Goal: Task Accomplishment & Management: Manage account settings

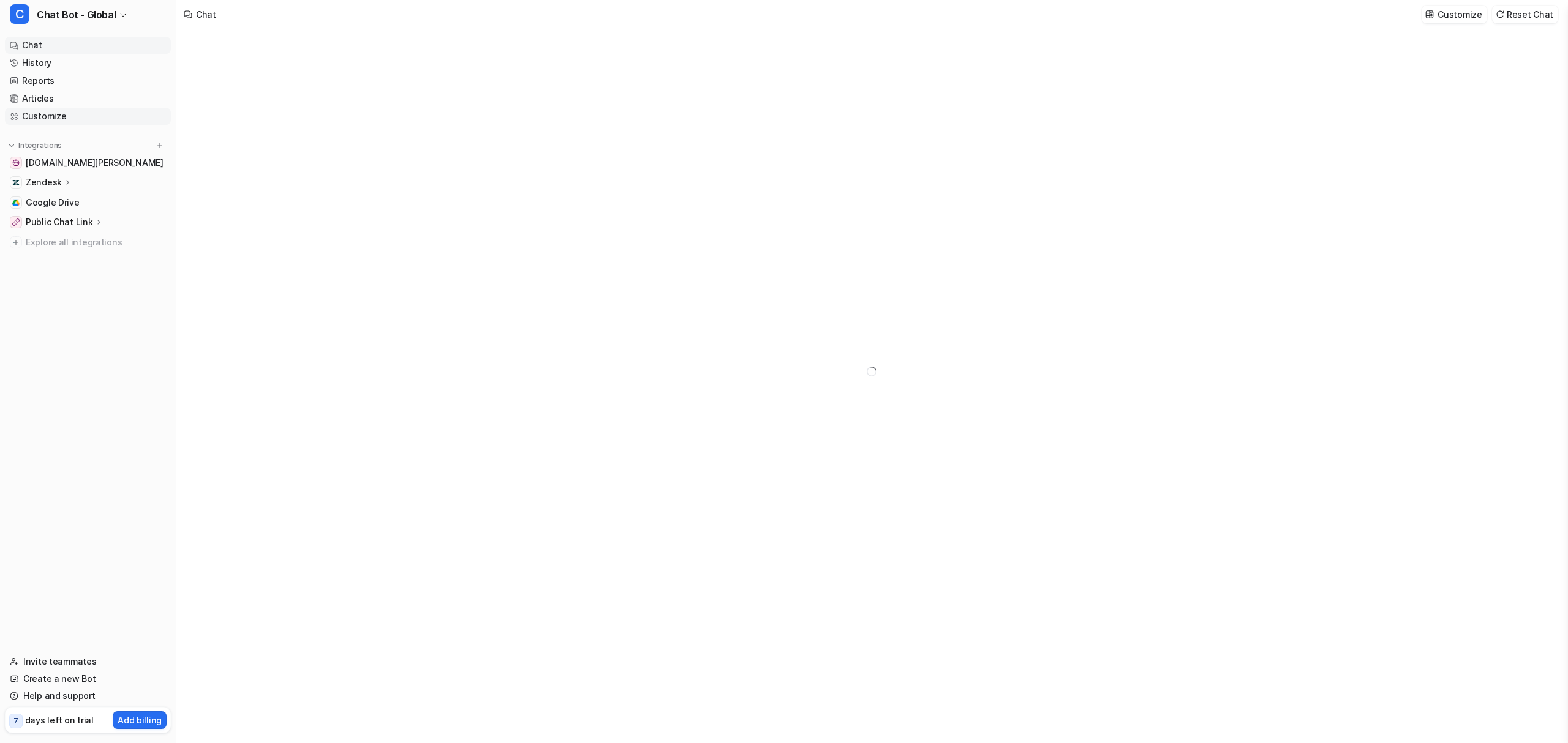
type textarea "**********"
click at [53, 115] on link "Customize" at bounding box center [88, 116] width 166 height 17
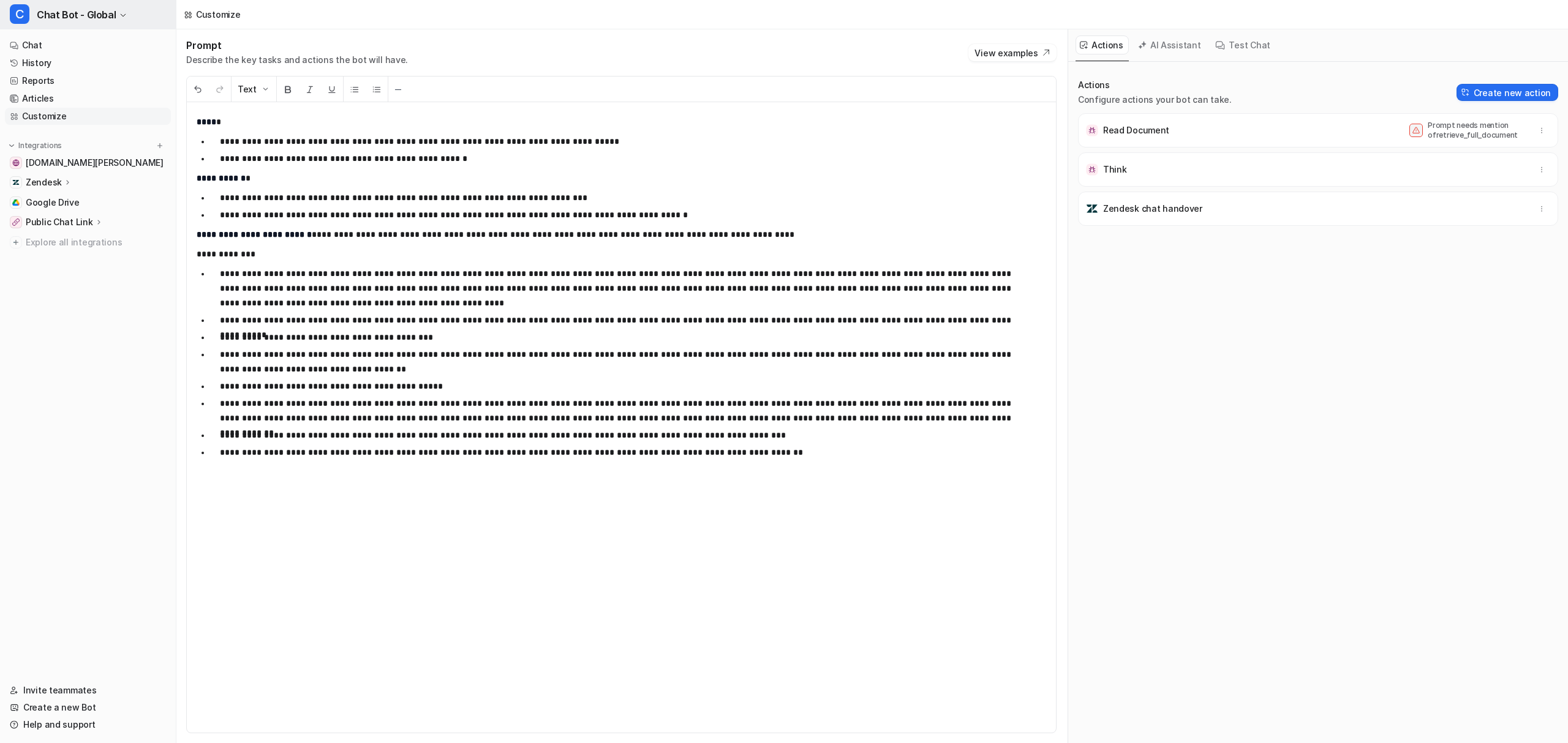
click at [69, 21] on span "Chat Bot - Global" at bounding box center [77, 15] width 79 height 17
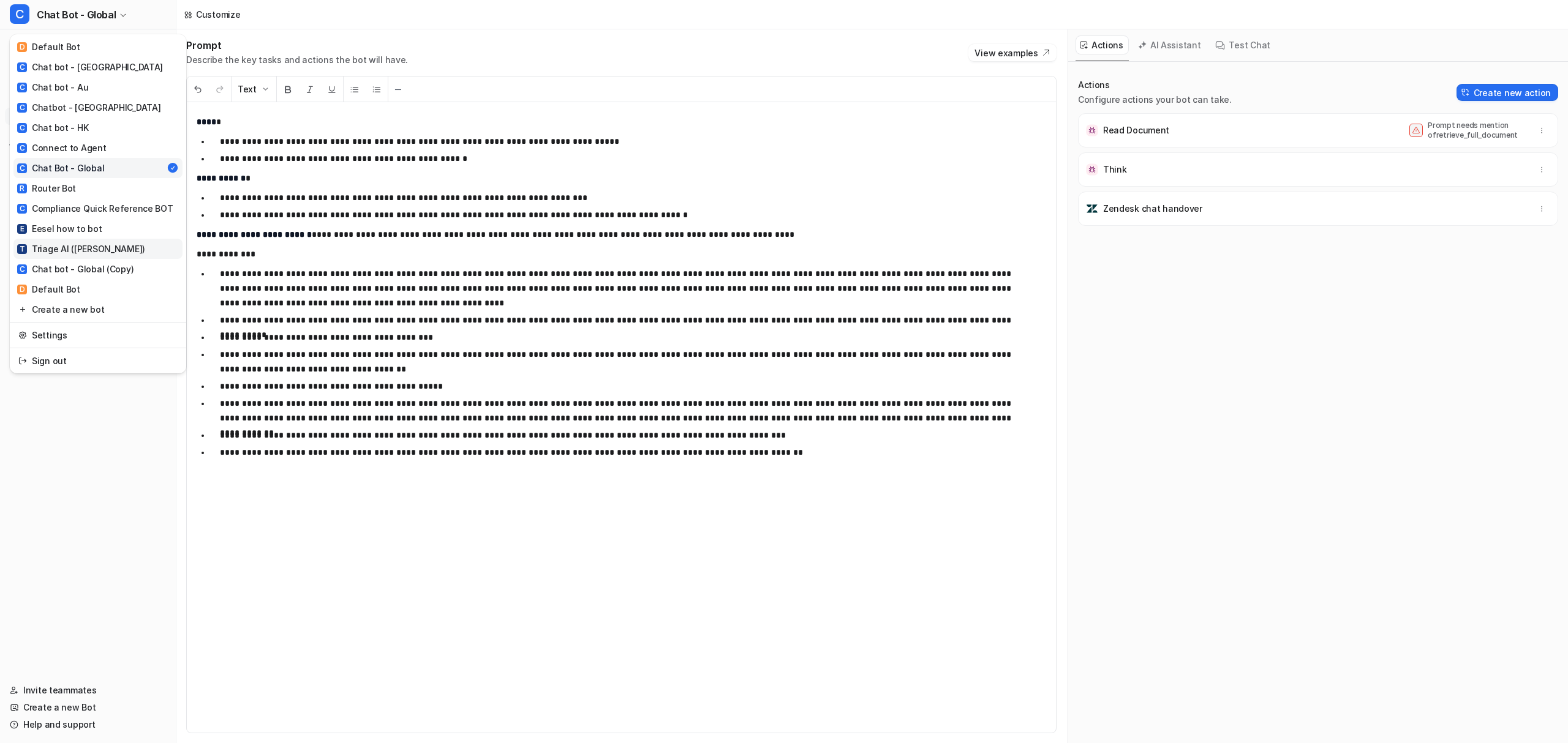
click at [84, 251] on div "T Triage AI ([PERSON_NAME])" at bounding box center [81, 249] width 128 height 13
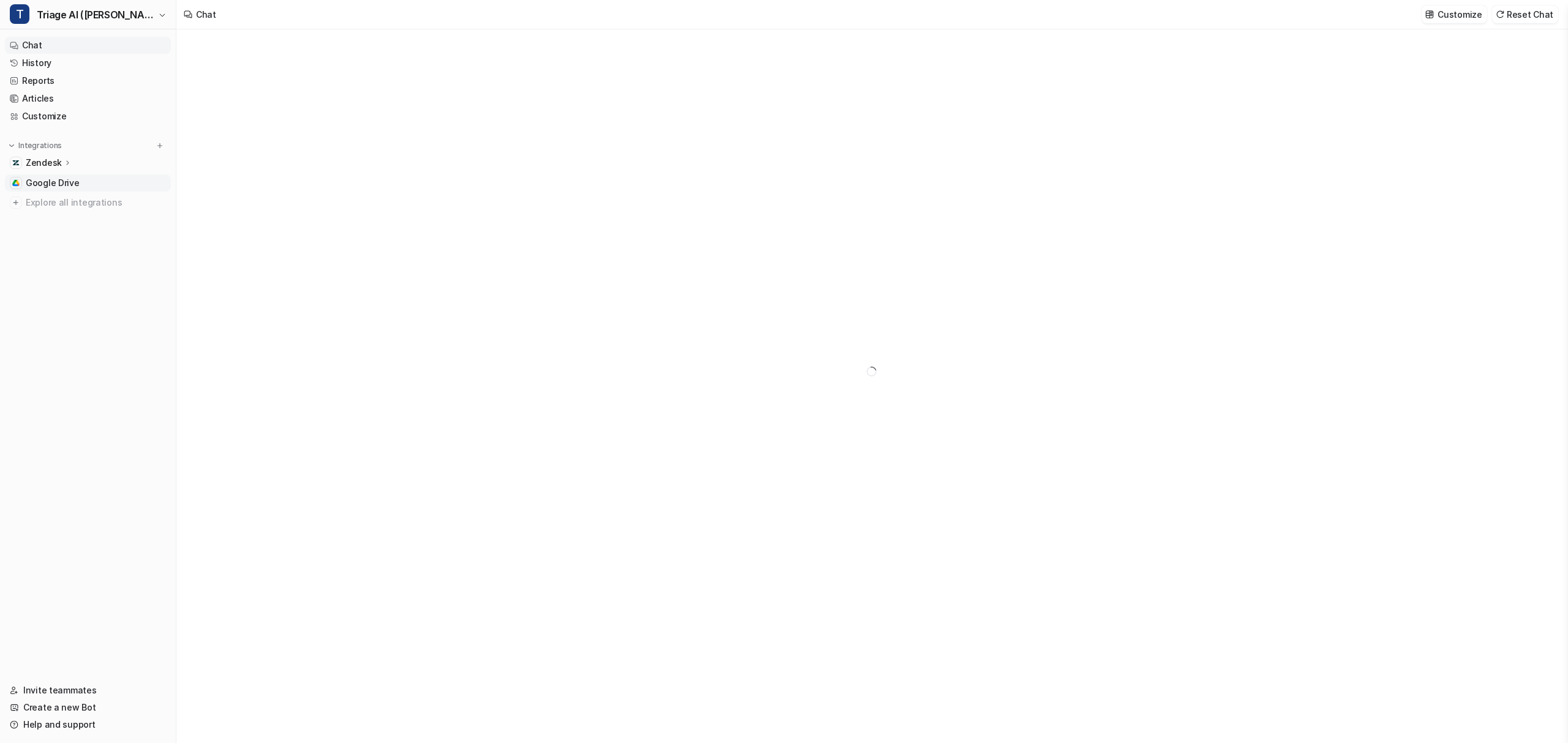
type textarea "**********"
click at [73, 180] on span "Google Drive" at bounding box center [53, 183] width 54 height 13
click at [280, 102] on link "[URL][DOMAIN_NAME]" at bounding box center [251, 102] width 91 height 11
click at [96, 8] on span "Triage AI ([PERSON_NAME])" at bounding box center [96, 15] width 118 height 17
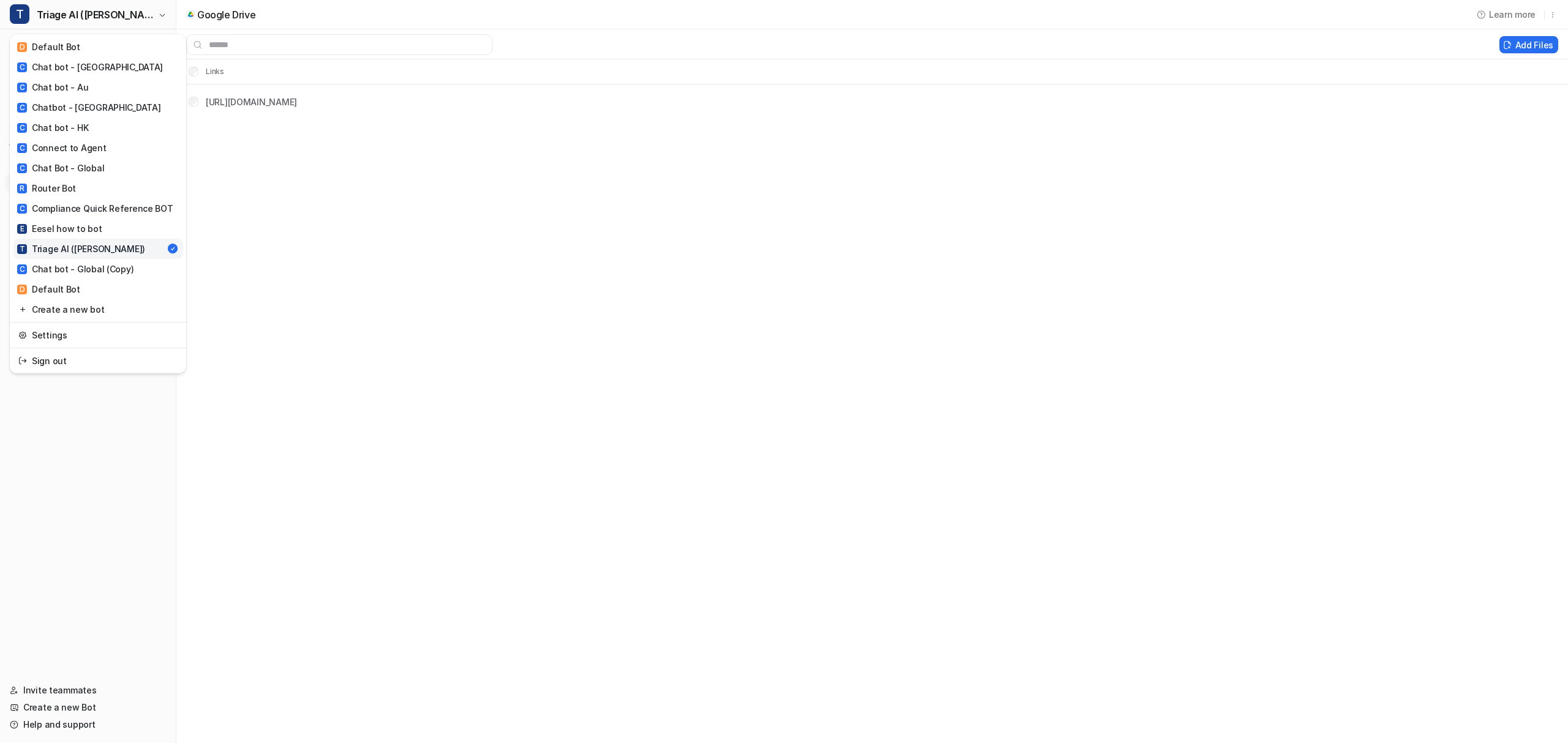
click at [33, 347] on div "Settings" at bounding box center [98, 334] width 176 height 26
click at [39, 343] on link "Settings" at bounding box center [98, 335] width 169 height 20
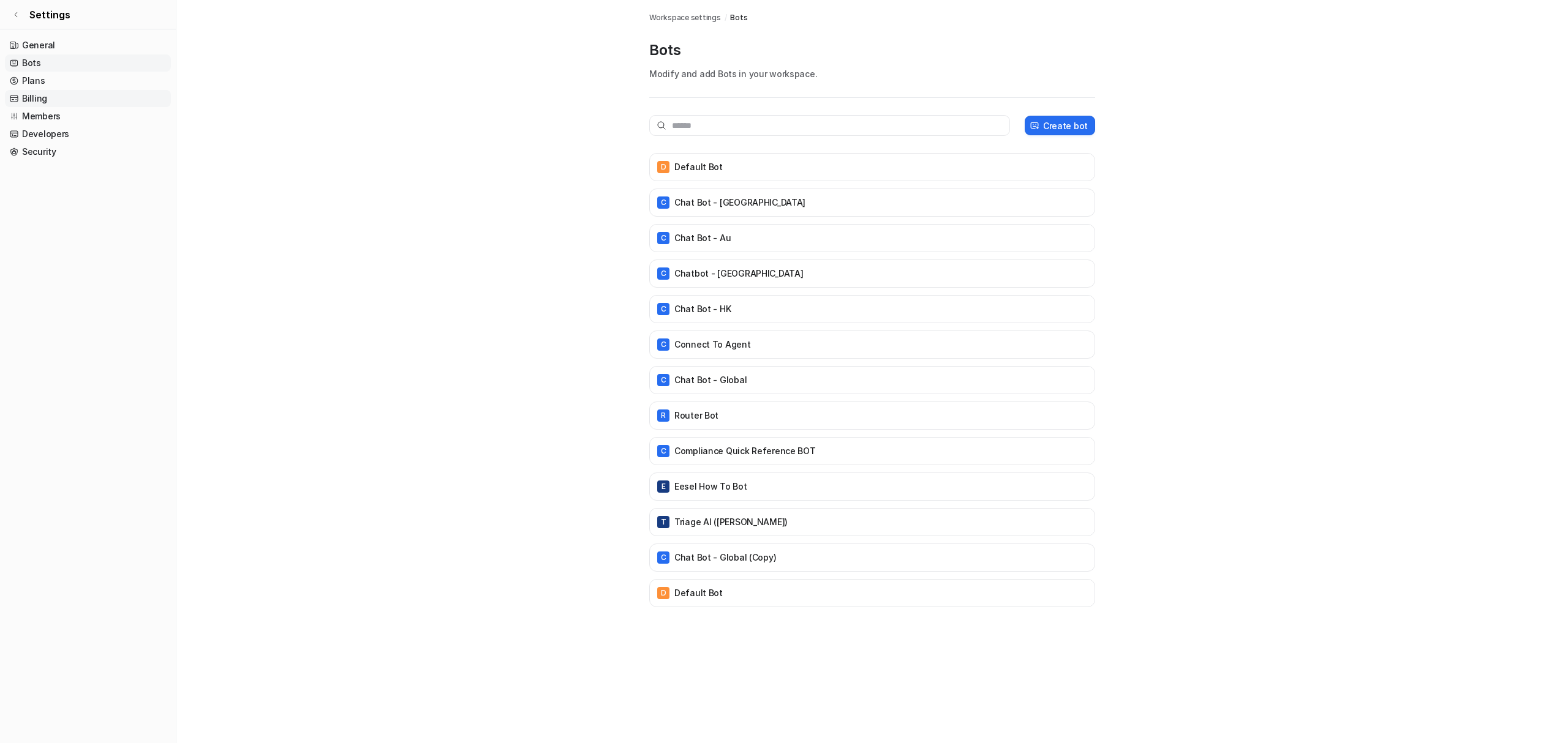
click at [32, 94] on link "Billing" at bounding box center [88, 99] width 166 height 17
click at [777, 529] on div "T Triage AI ([PERSON_NAME])" at bounding box center [872, 522] width 435 height 17
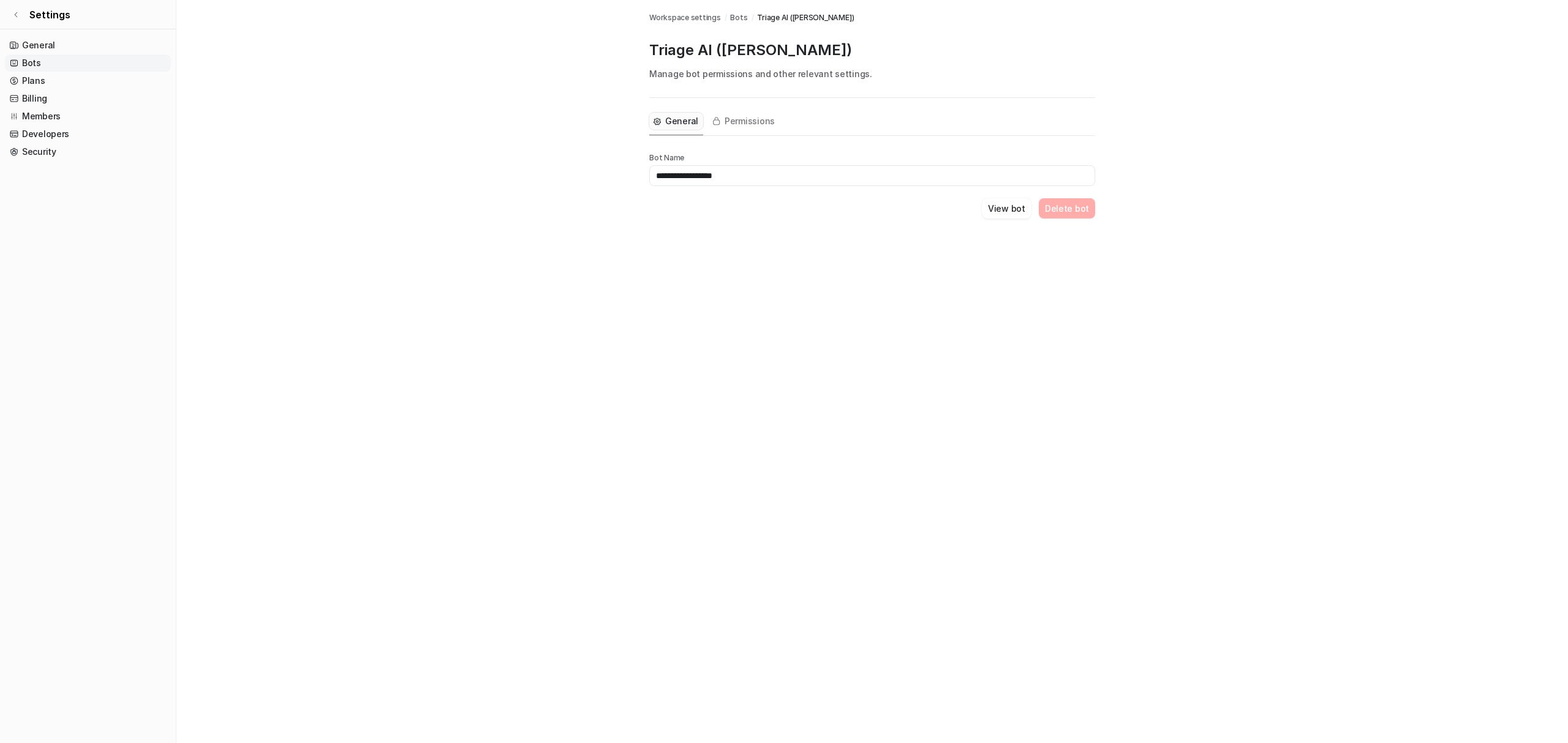
click at [40, 59] on link "Bots" at bounding box center [88, 63] width 166 height 17
